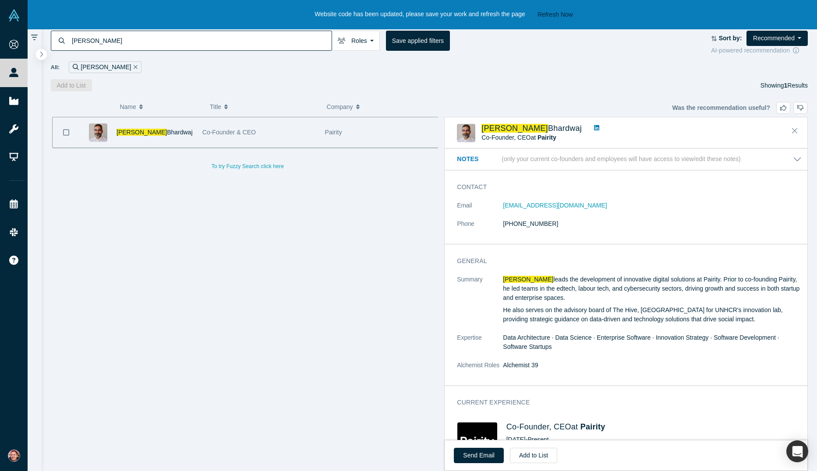
scroll to position [88, 0]
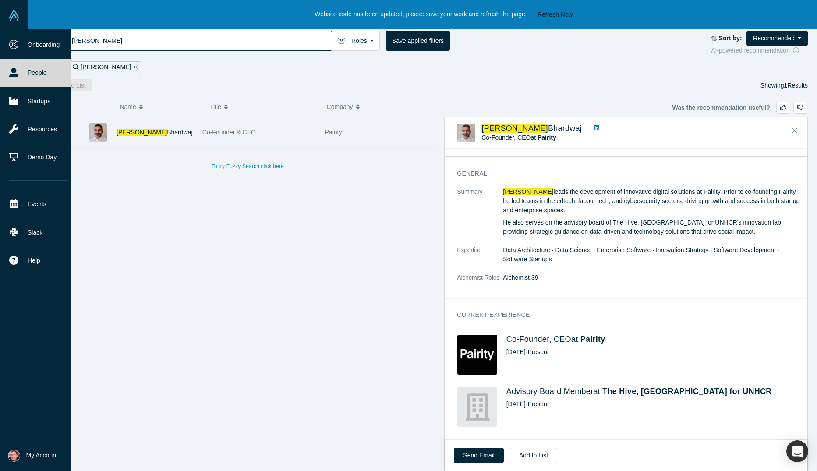
click at [26, 72] on link "People" at bounding box center [38, 73] width 77 height 28
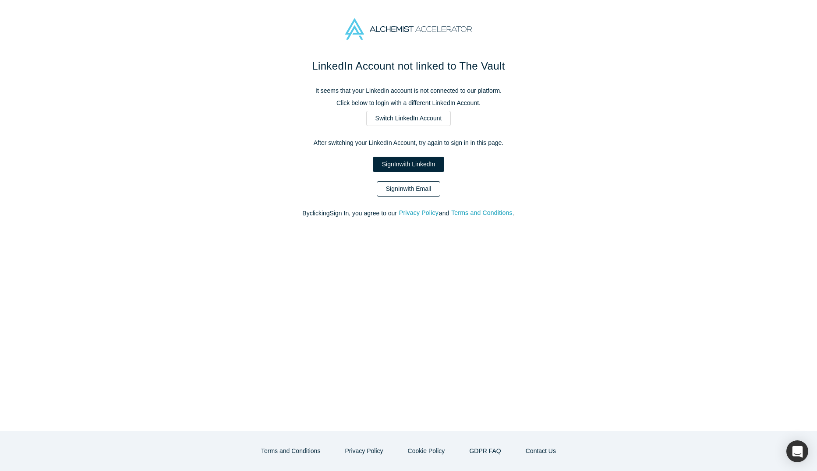
click at [411, 189] on link "Sign In with Email" at bounding box center [409, 188] width 64 height 15
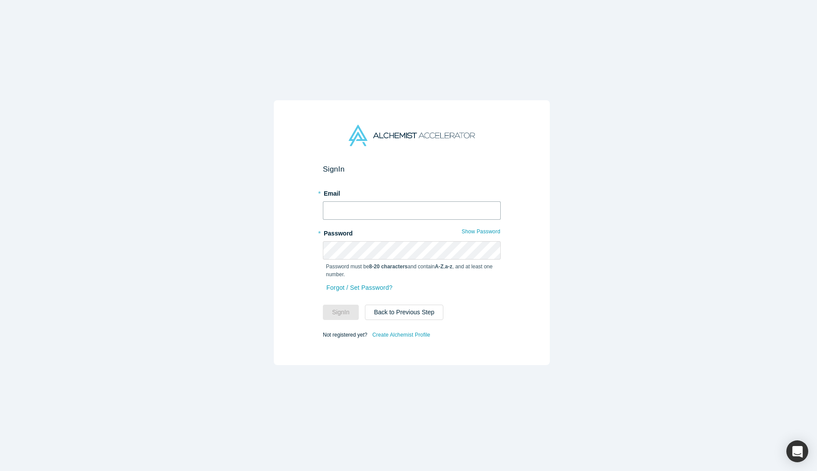
type input "[PERSON_NAME][EMAIL_ADDRESS]"
click at [327, 310] on button "Sign In" at bounding box center [341, 312] width 36 height 15
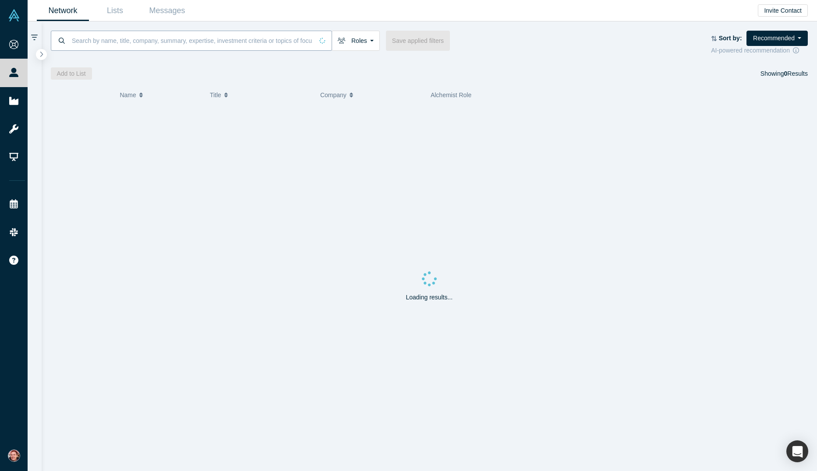
click at [113, 33] on input at bounding box center [192, 40] width 242 height 21
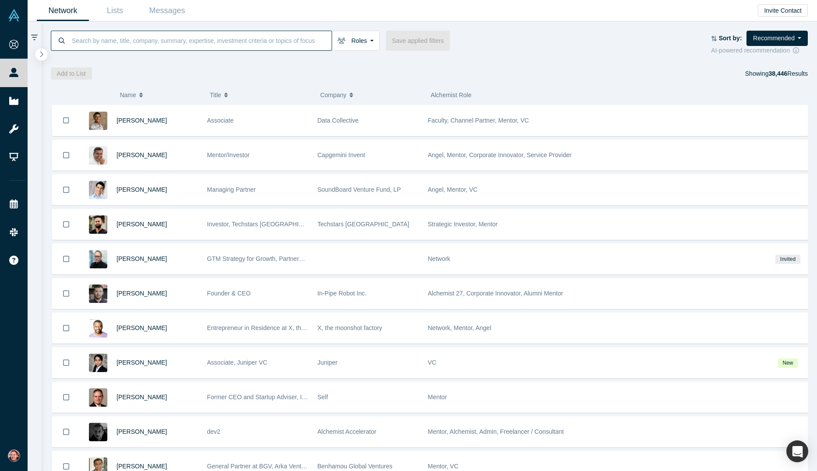
click at [46, 56] on button "button" at bounding box center [41, 55] width 12 height 12
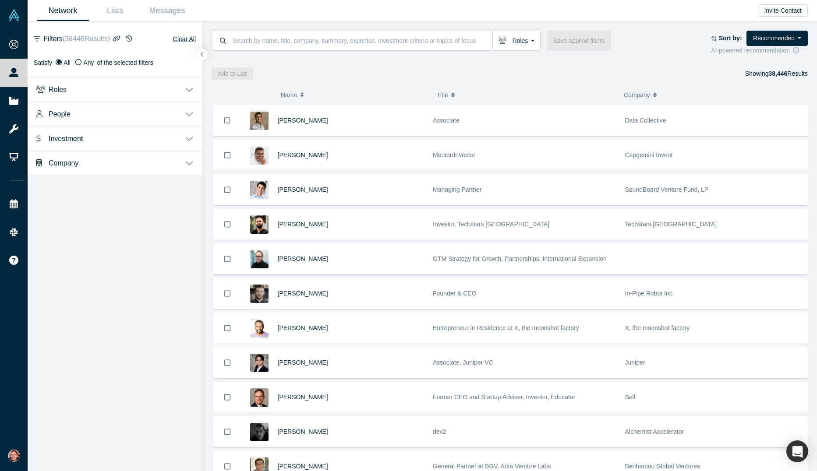
click at [152, 89] on button "Roles" at bounding box center [115, 89] width 175 height 25
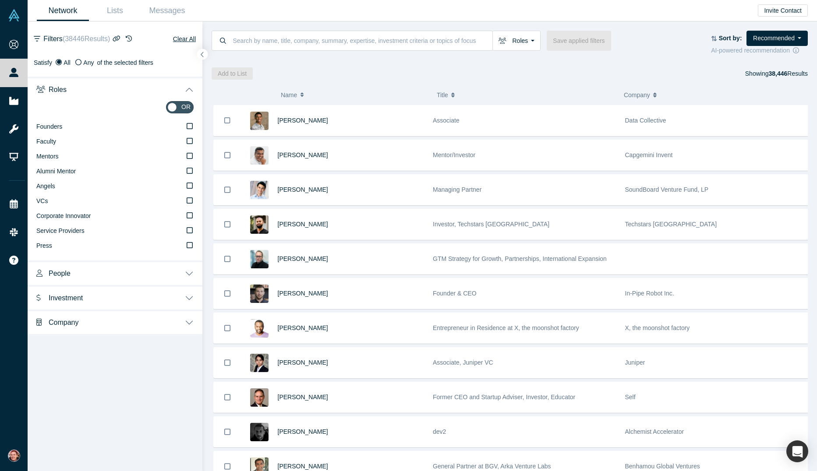
click at [194, 155] on div "or Founders Faculty Mentors Alumni Mentor Angels VCs Corporate Innovator Servic…" at bounding box center [115, 180] width 175 height 159
click at [188, 155] on icon at bounding box center [190, 155] width 6 height 7
click at [0, 0] on input "Mentors" at bounding box center [0, 0] width 0 height 0
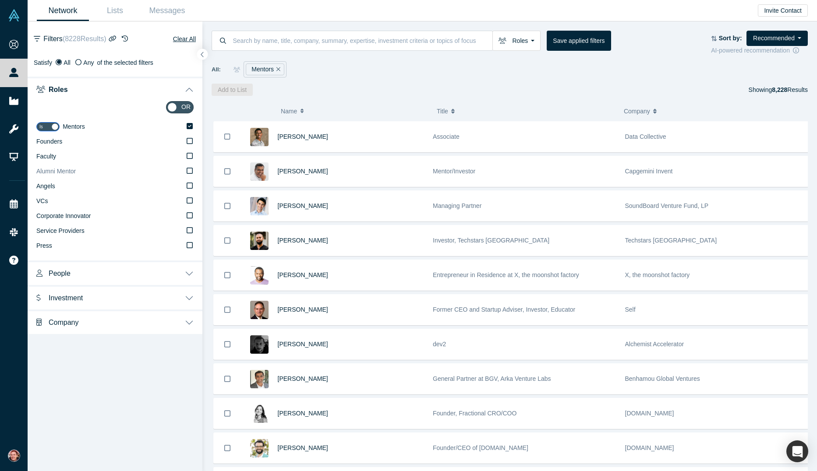
click at [191, 169] on icon at bounding box center [190, 170] width 6 height 7
click at [0, 0] on input "Alumni Mentor" at bounding box center [0, 0] width 0 height 0
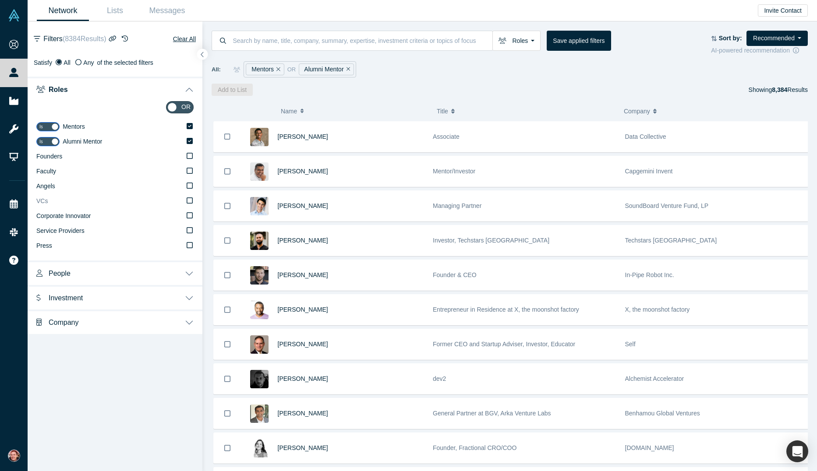
click at [187, 200] on icon at bounding box center [190, 200] width 6 height 7
click at [0, 0] on input "VCs" at bounding box center [0, 0] width 0 height 0
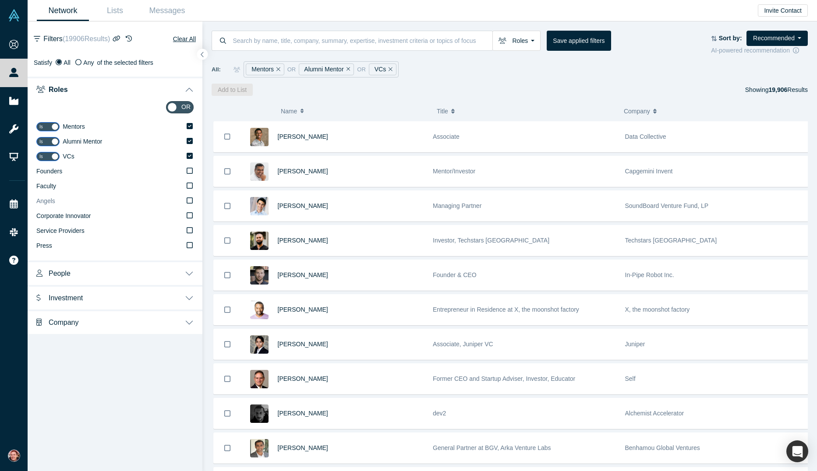
click at [190, 200] on icon at bounding box center [190, 200] width 6 height 7
click at [0, 0] on input "Angels" at bounding box center [0, 0] width 0 height 0
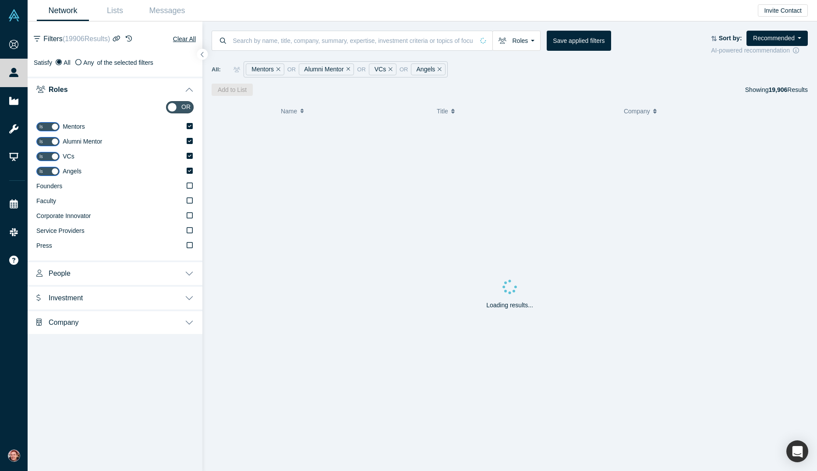
click at [151, 272] on button "People" at bounding box center [115, 273] width 175 height 25
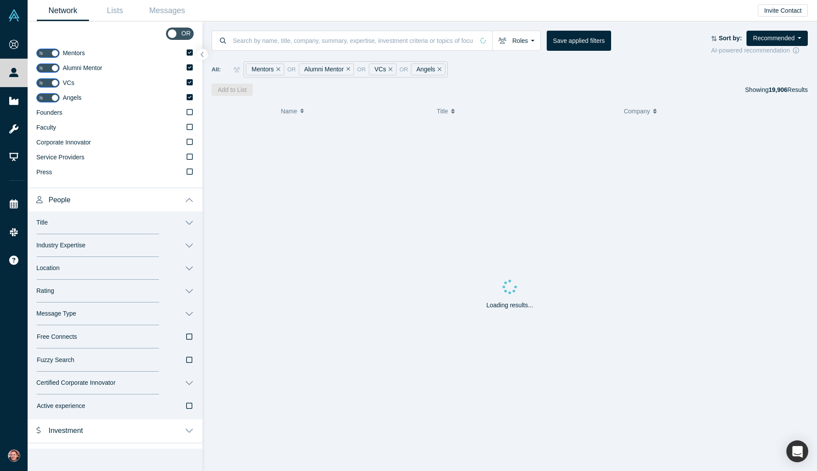
scroll to position [88, 0]
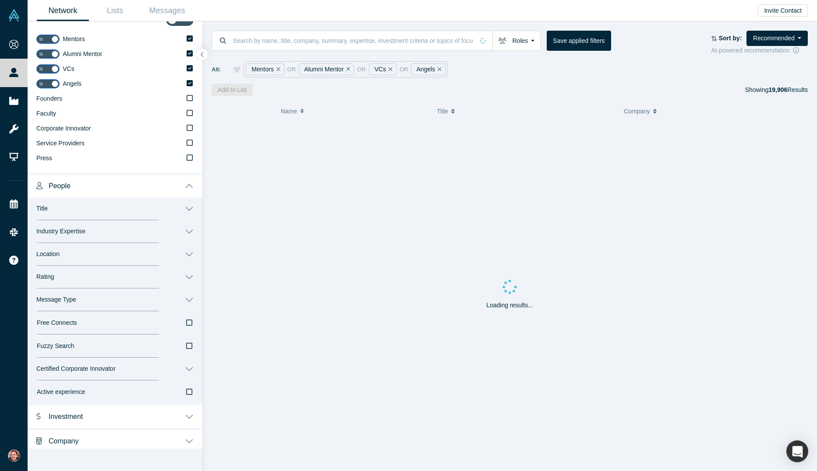
click at [76, 262] on button "Location" at bounding box center [115, 254] width 175 height 23
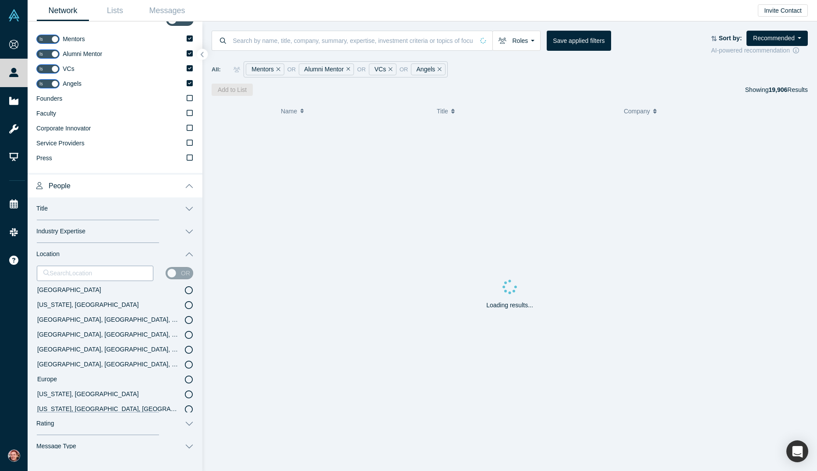
click at [78, 272] on div at bounding box center [94, 273] width 103 height 11
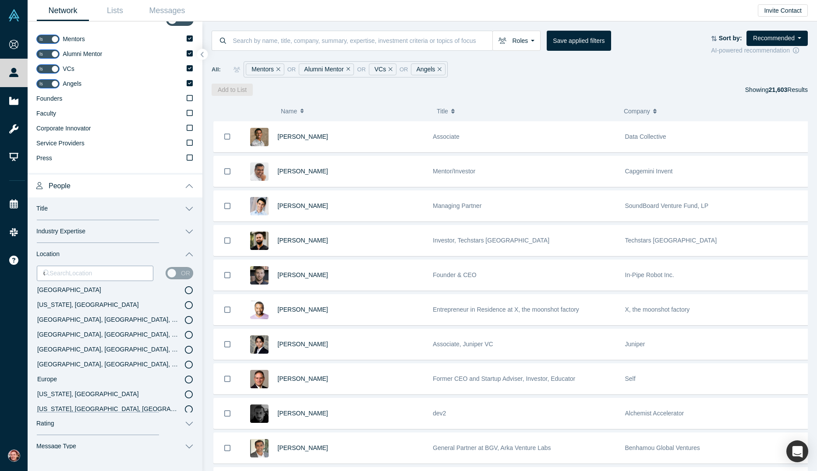
type input "chi"
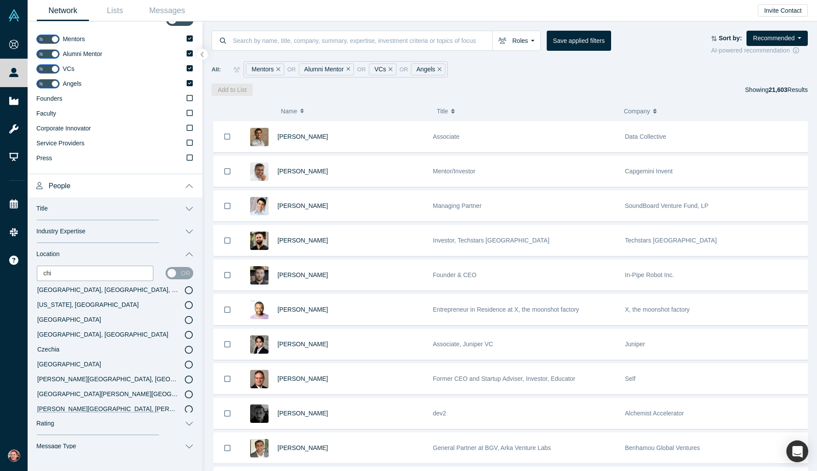
click at [88, 290] on label "[GEOGRAPHIC_DATA], [GEOGRAPHIC_DATA], [GEOGRAPHIC_DATA]" at bounding box center [115, 290] width 156 height 15
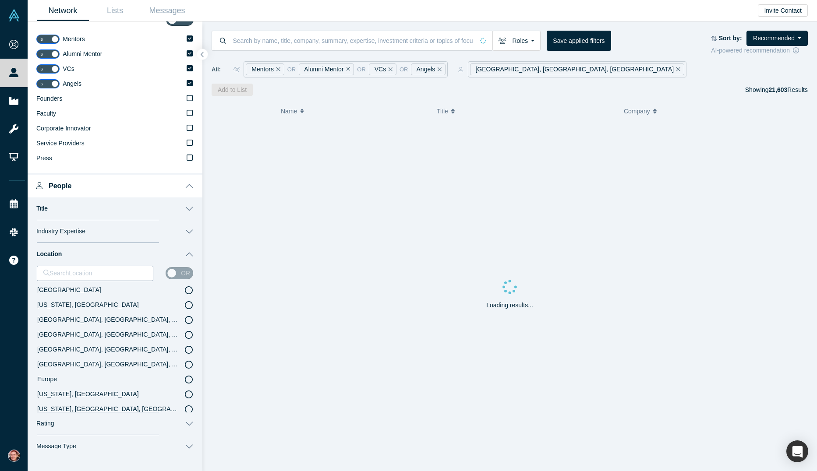
click at [91, 276] on div at bounding box center [94, 273] width 103 height 11
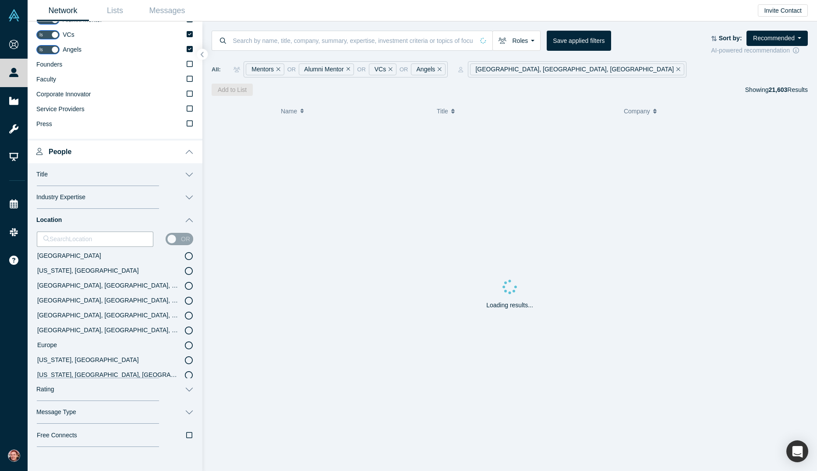
scroll to position [131, 0]
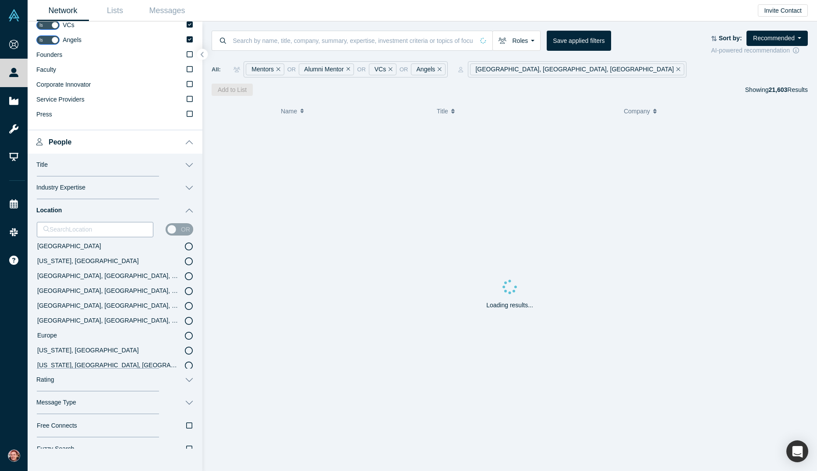
click at [82, 230] on div at bounding box center [94, 229] width 103 height 11
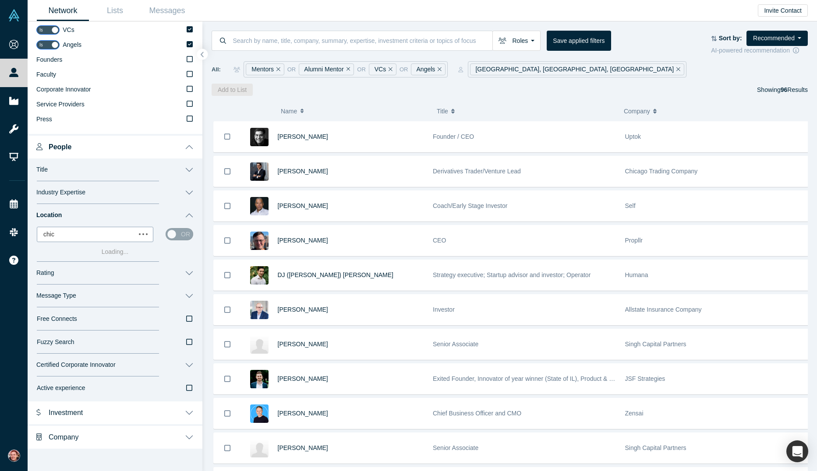
type input "chica"
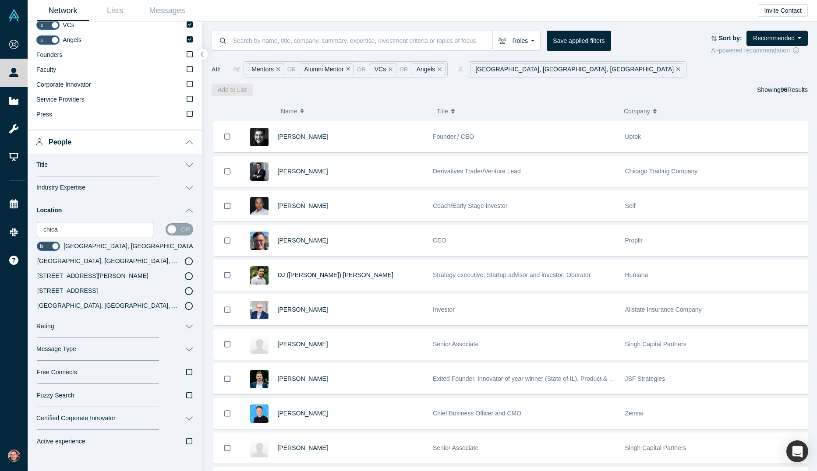
click at [185, 306] on icon at bounding box center [189, 306] width 8 height 8
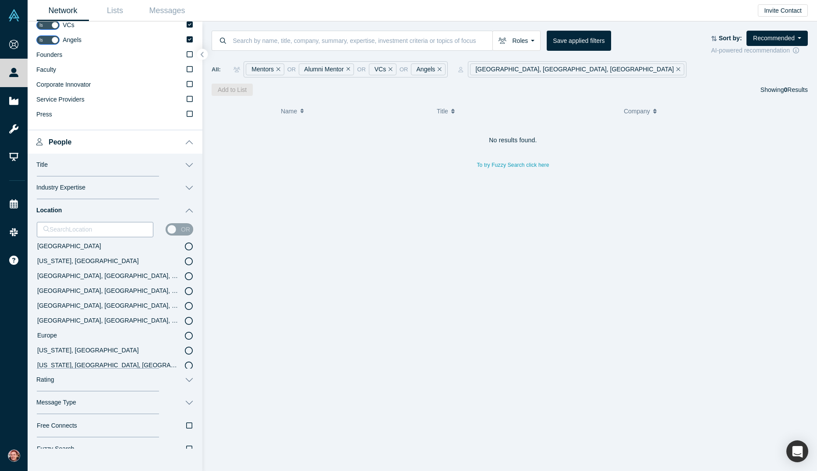
click at [73, 229] on div at bounding box center [94, 229] width 103 height 11
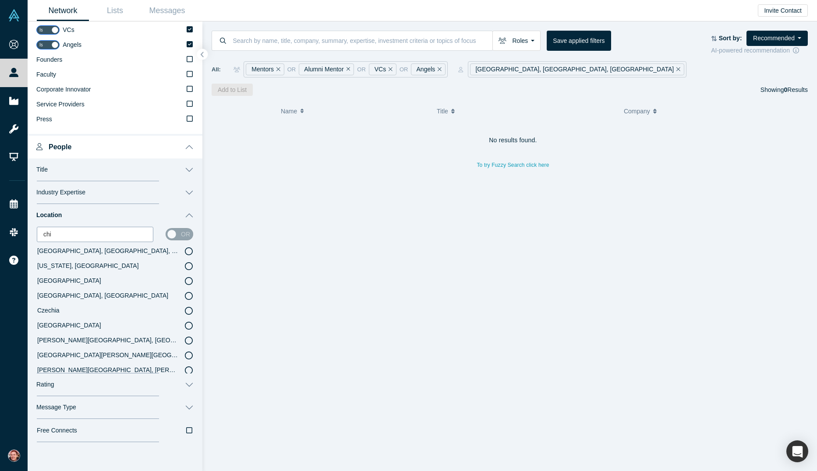
scroll to position [131, 0]
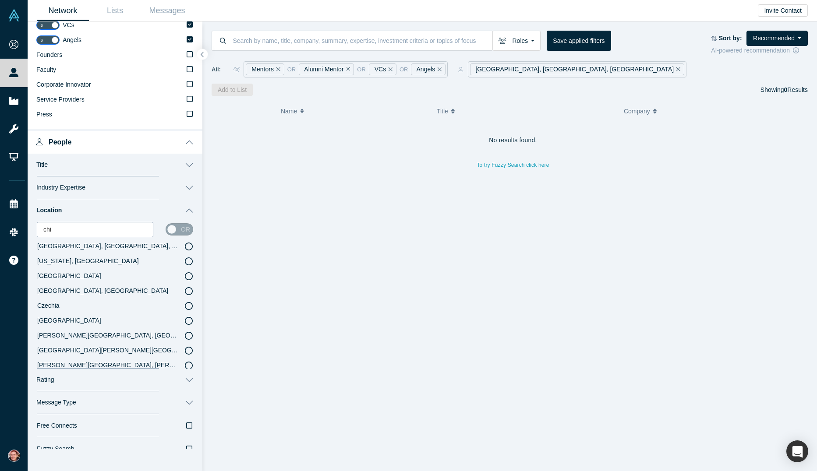
type input "chic"
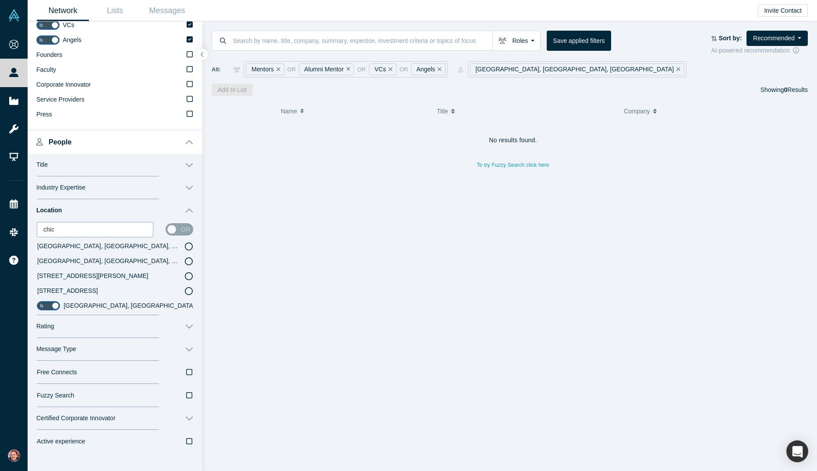
click at [185, 247] on icon at bounding box center [189, 247] width 8 height 8
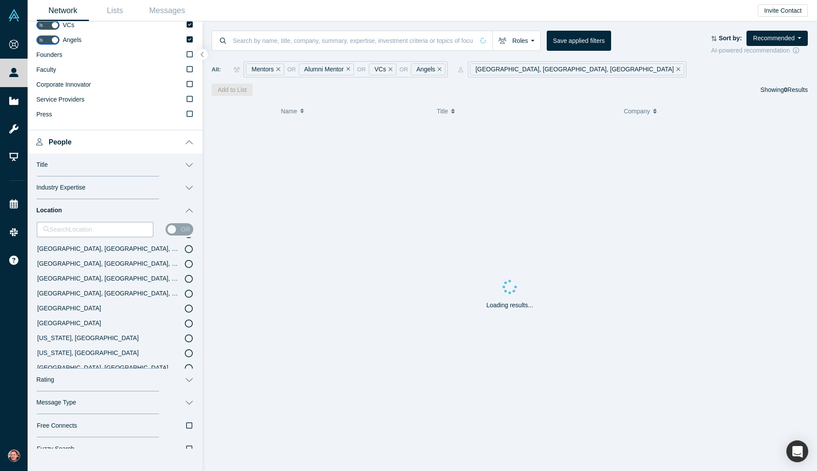
scroll to position [170, 0]
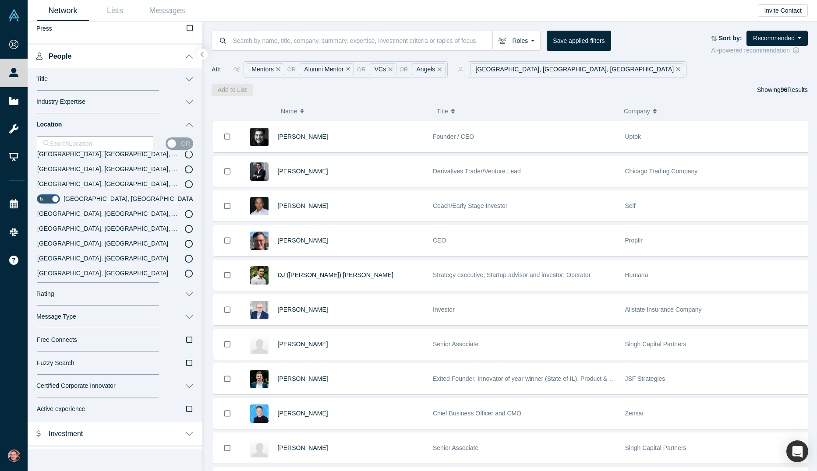
scroll to position [238, 0]
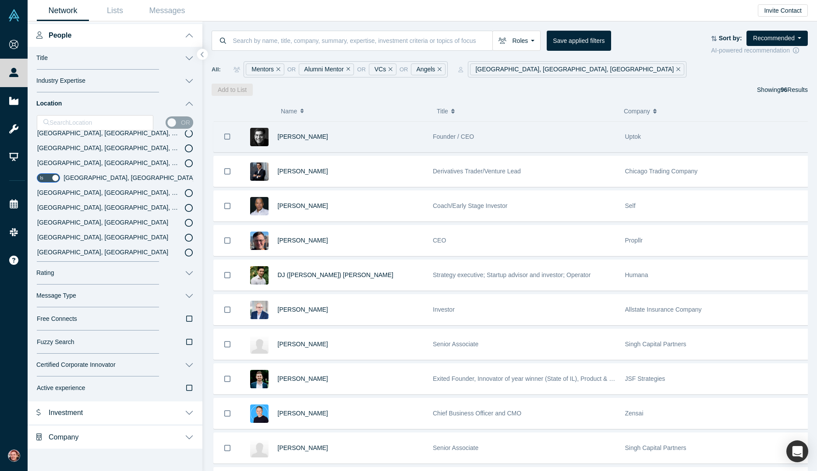
click at [371, 141] on div "[PERSON_NAME]" at bounding box center [351, 137] width 146 height 30
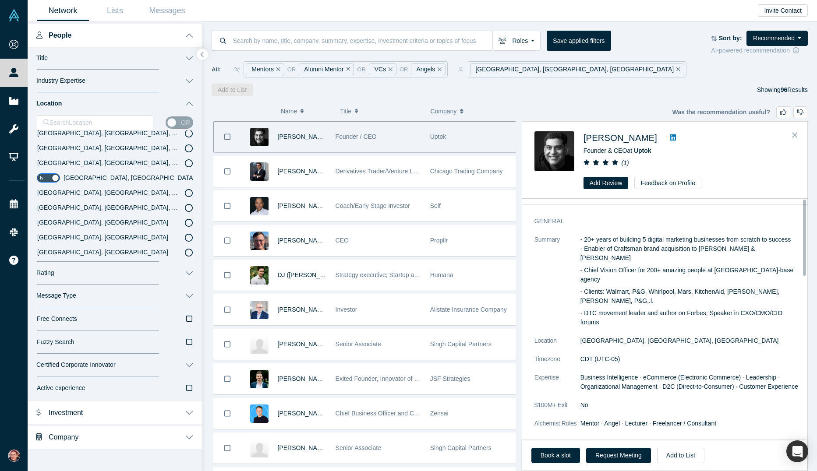
scroll to position [0, 0]
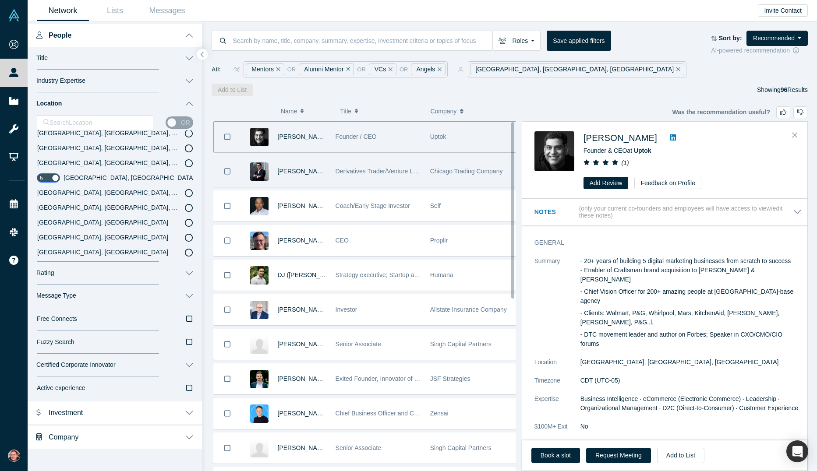
click at [350, 172] on span "Derivatives Trader/Venture Lead" at bounding box center [379, 171] width 88 height 7
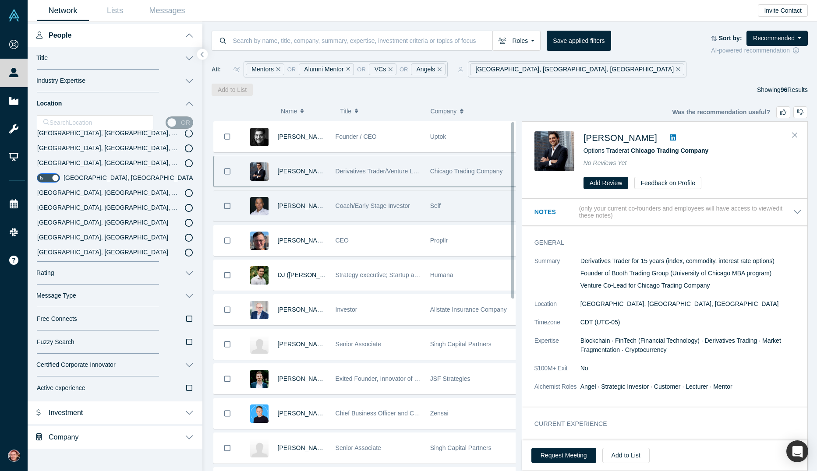
click at [370, 216] on div "Coach/Early Stage Investor" at bounding box center [377, 206] width 85 height 30
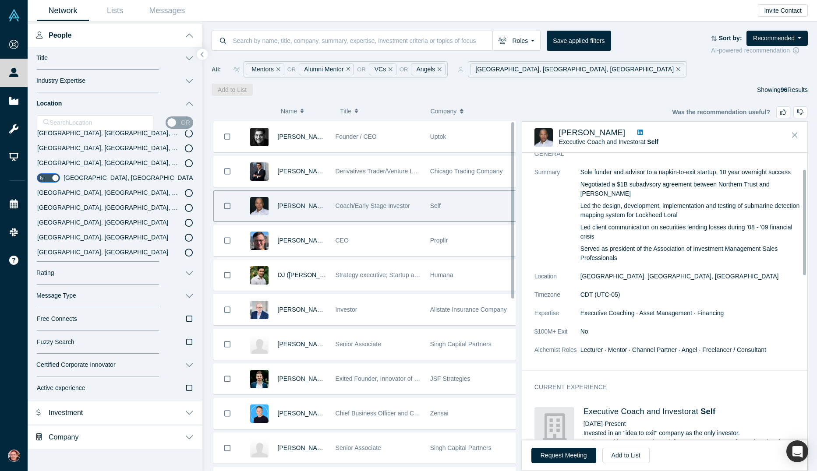
scroll to position [44, 0]
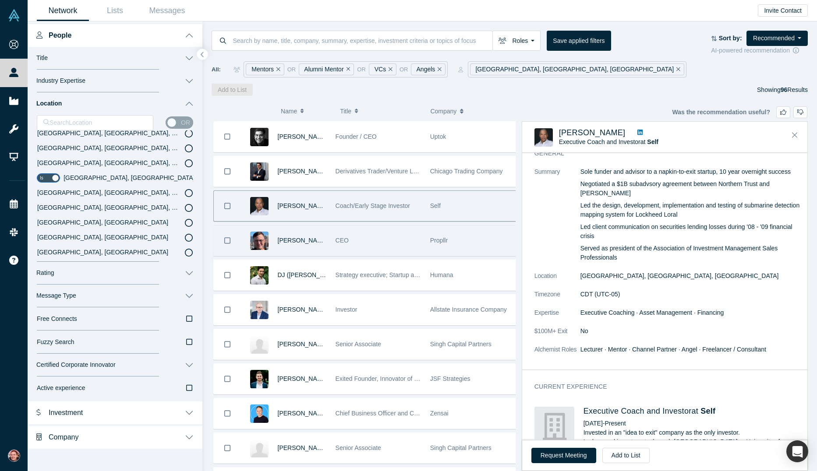
click at [444, 237] on div "Propllr" at bounding box center [472, 241] width 85 height 30
